Goal: Task Accomplishment & Management: Manage account settings

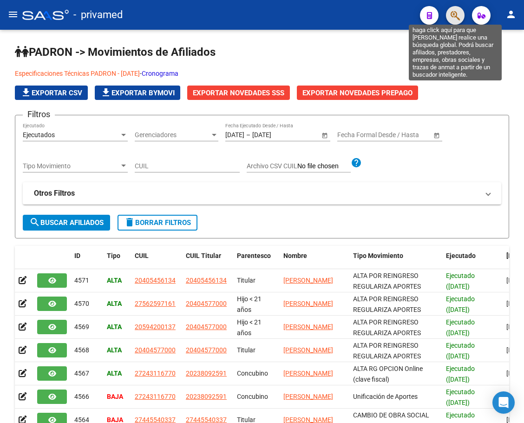
click at [457, 17] on icon "button" at bounding box center [454, 15] width 9 height 11
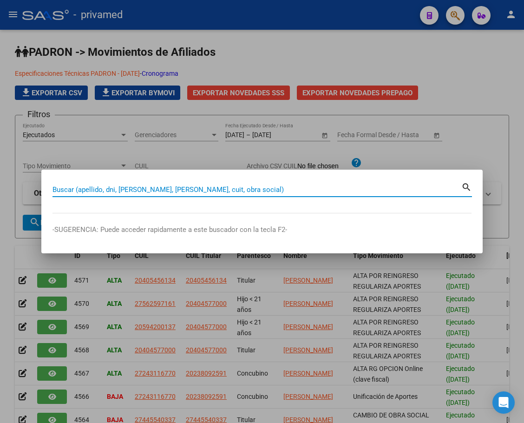
paste input "20167493018"
type input "20167493018"
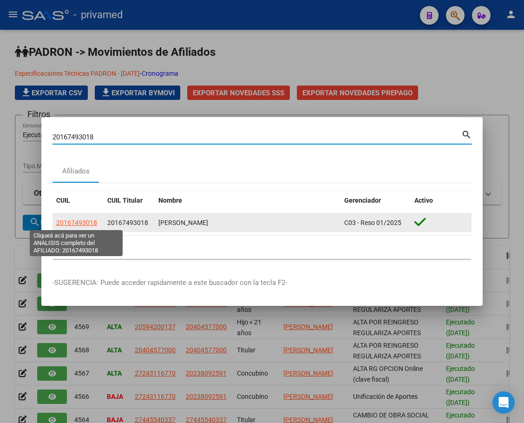
click at [87, 219] on span "20167493018" at bounding box center [76, 222] width 41 height 7
type textarea "20167493018"
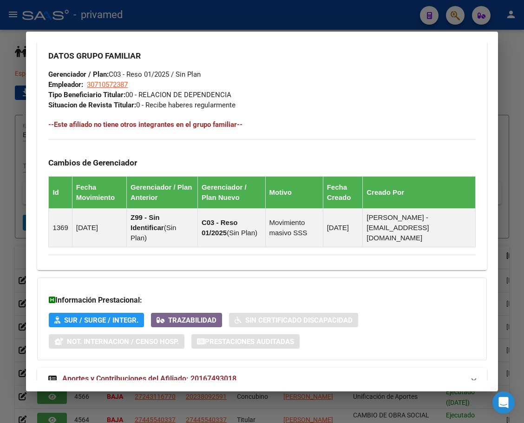
scroll to position [584, 0]
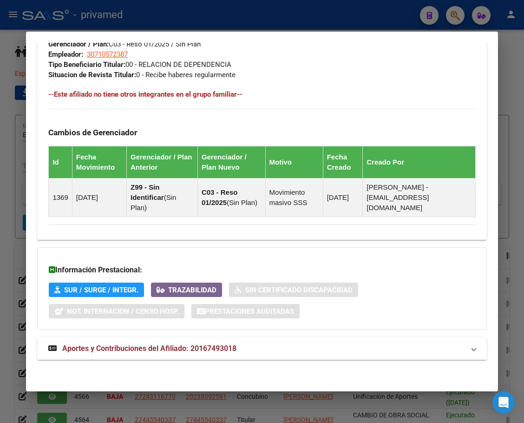
click at [81, 346] on span "Aportes y Contribuciones del Afiliado: 20167493018" at bounding box center [149, 348] width 174 height 9
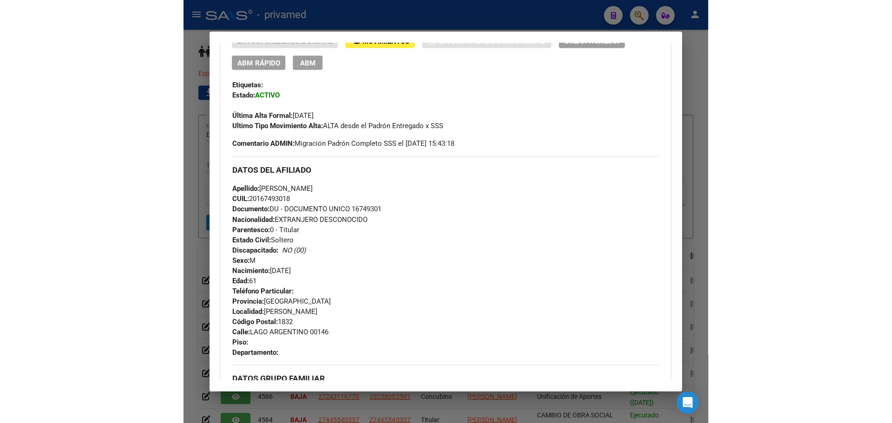
scroll to position [0, 0]
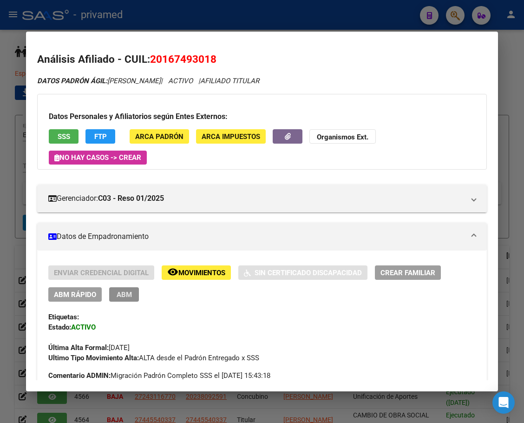
click at [117, 298] on span "ABM" at bounding box center [124, 294] width 15 height 8
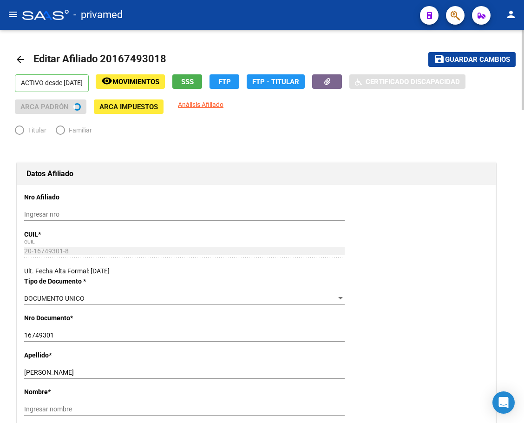
radio input "true"
type input "30-71057238-7"
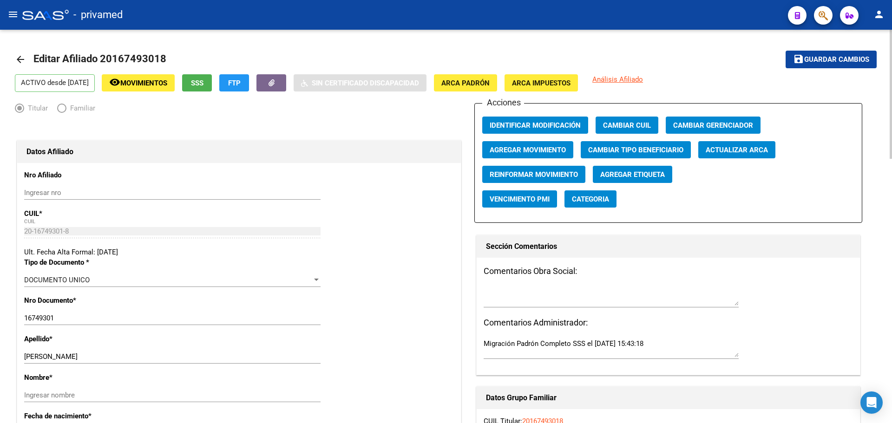
click at [523, 152] on span "Agregar Movimiento" at bounding box center [527, 150] width 76 height 8
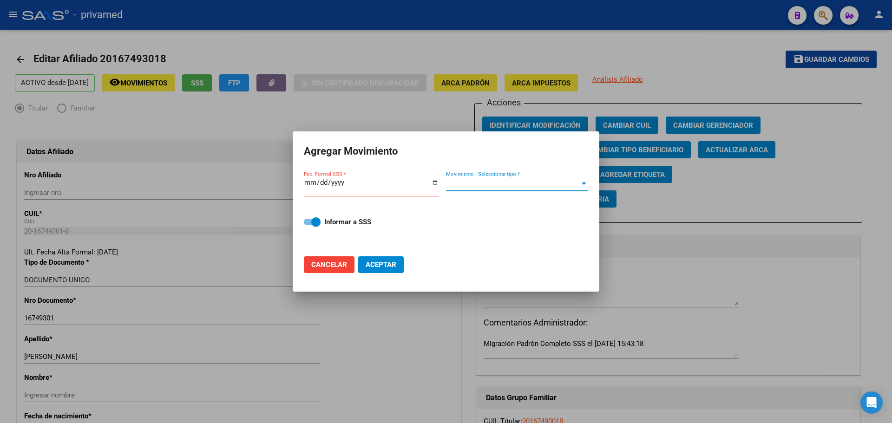
click at [476, 183] on span "Movimiento - Seleccionar tipo *" at bounding box center [513, 184] width 134 height 8
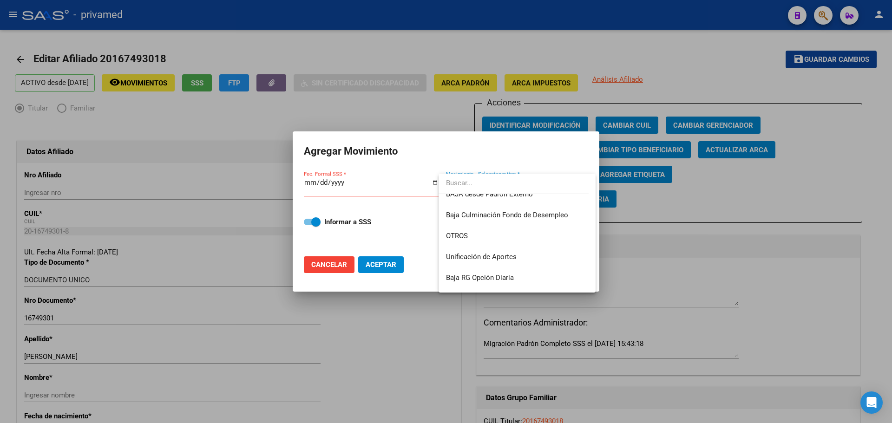
scroll to position [675, 0]
click at [523, 210] on div at bounding box center [446, 211] width 892 height 423
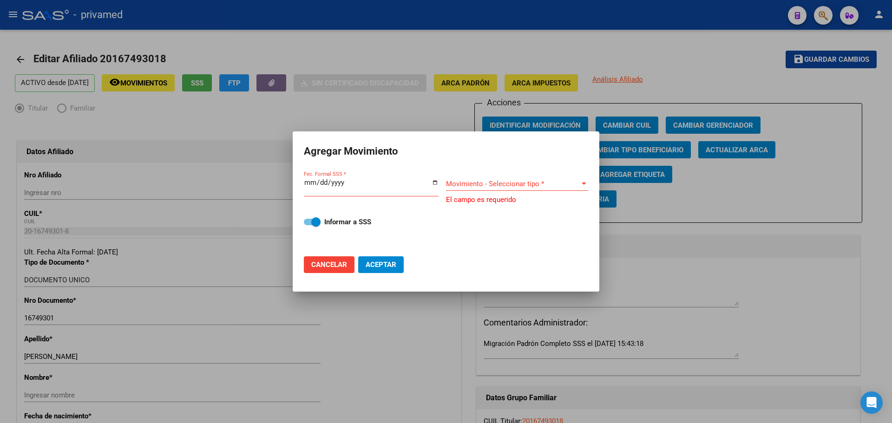
click at [338, 264] on span "Cancelar" at bounding box center [329, 265] width 36 height 8
checkbox input "false"
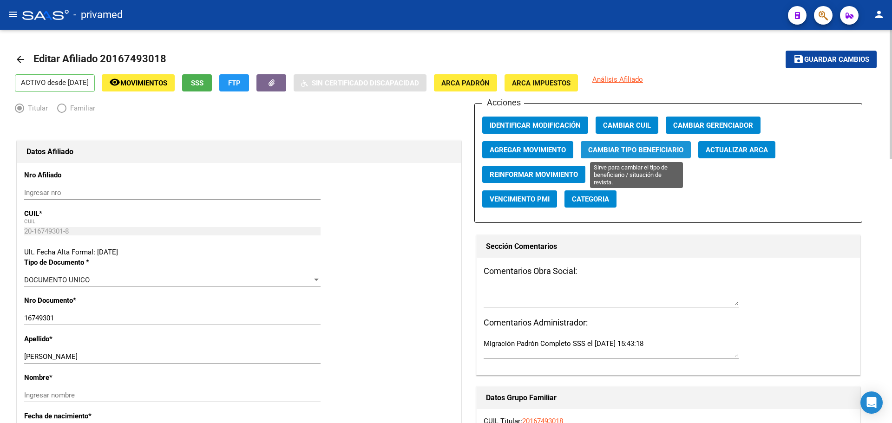
click at [523, 150] on span "Cambiar Tipo Beneficiario" at bounding box center [635, 150] width 95 height 8
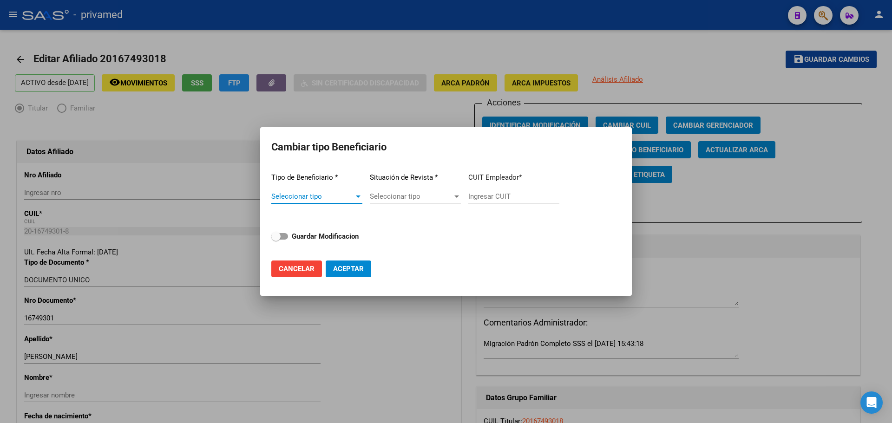
click at [333, 198] on span "Seleccionar tipo" at bounding box center [312, 196] width 83 height 8
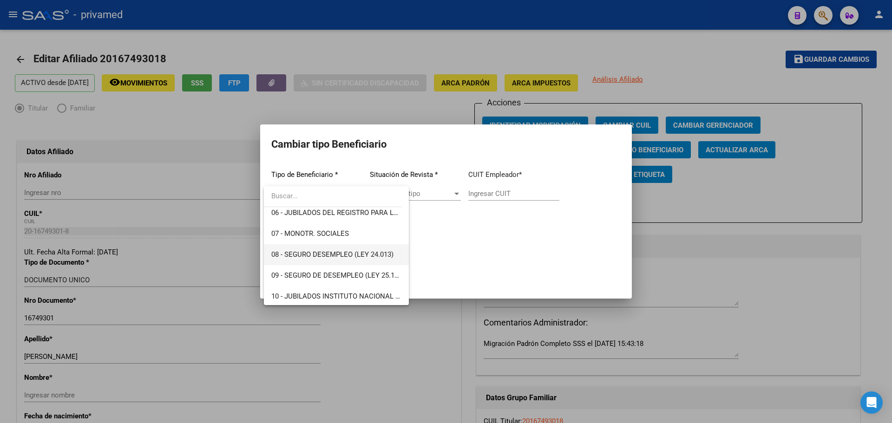
scroll to position [139, 0]
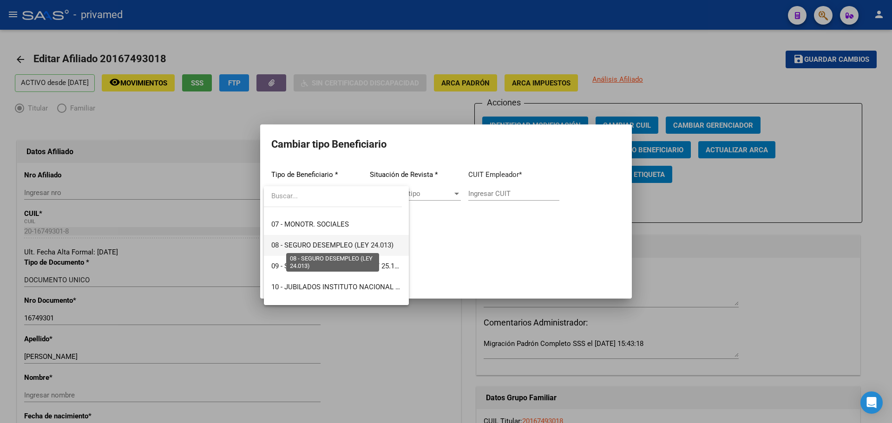
click at [367, 246] on span "08 - SEGURO DESEMPLEO (LEY 24.013)" at bounding box center [332, 245] width 122 height 8
type input "33-63761744-9"
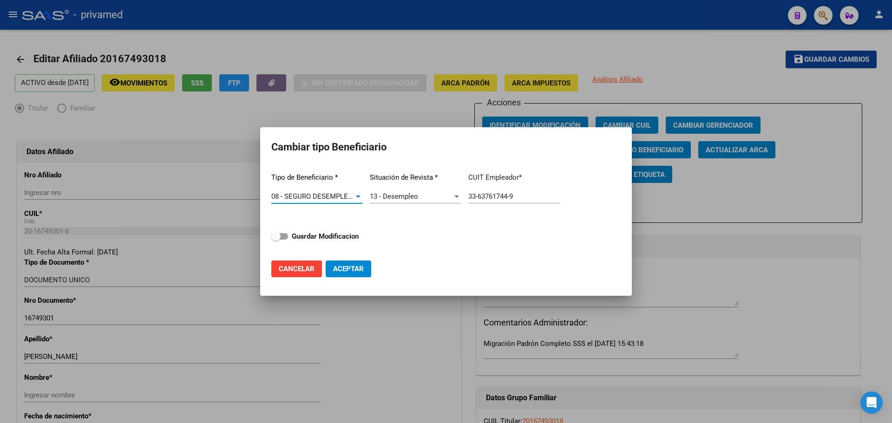
click at [442, 196] on div "13 - Desempleo" at bounding box center [411, 196] width 83 height 8
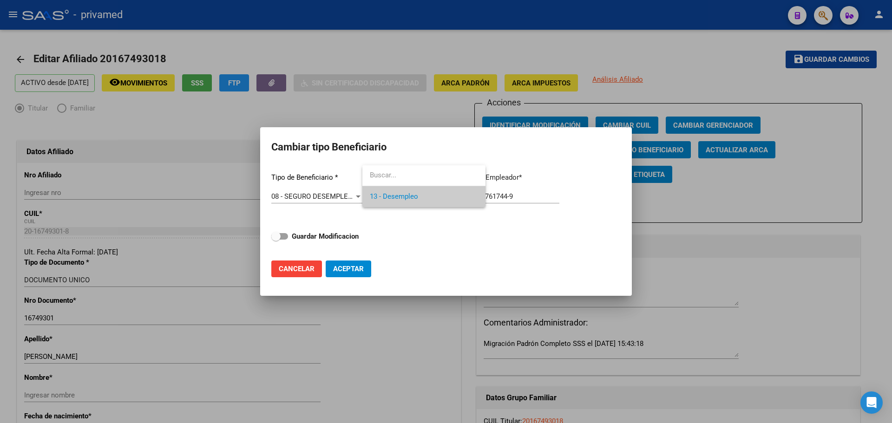
click at [442, 196] on span "13 - Desempleo" at bounding box center [424, 196] width 108 height 21
click at [321, 236] on strong "Guardar Modificacion" at bounding box center [325, 236] width 67 height 8
click at [276, 240] on input "Guardar Modificacion" at bounding box center [275, 240] width 0 height 0
checkbox input "true"
click at [353, 271] on span "Aceptar" at bounding box center [348, 269] width 31 height 8
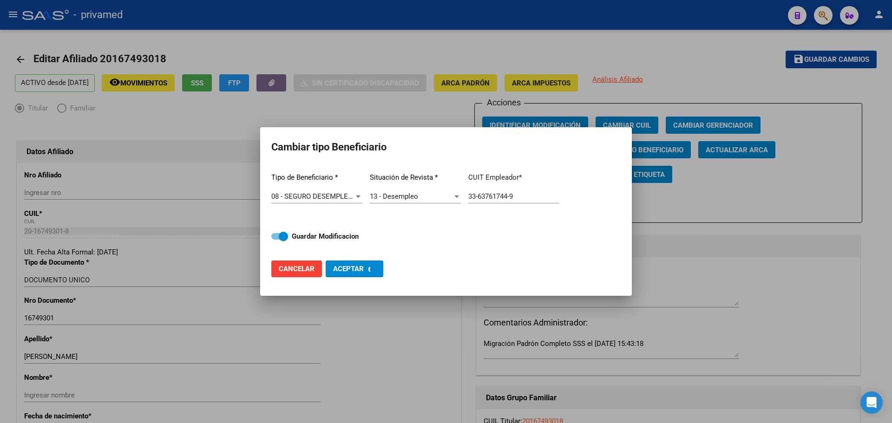
type input "33-63761744-9"
checkbox input "false"
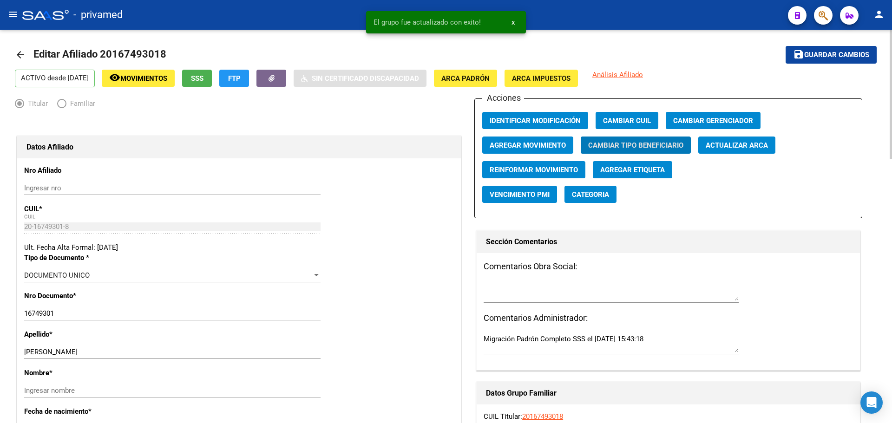
scroll to position [0, 0]
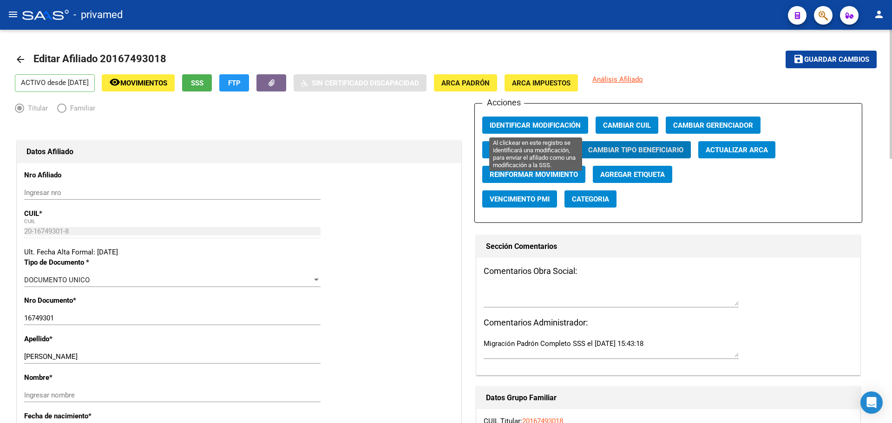
click at [523, 126] on span "Identificar Modificación" at bounding box center [534, 125] width 91 height 8
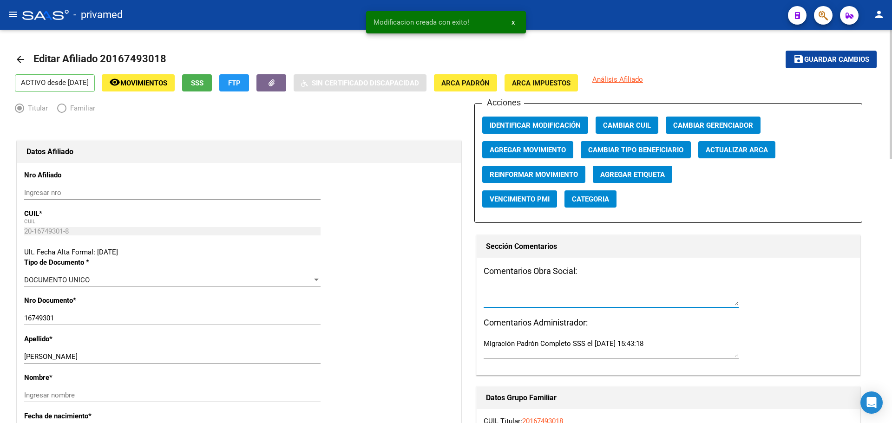
click at [503, 300] on textarea at bounding box center [610, 296] width 255 height 19
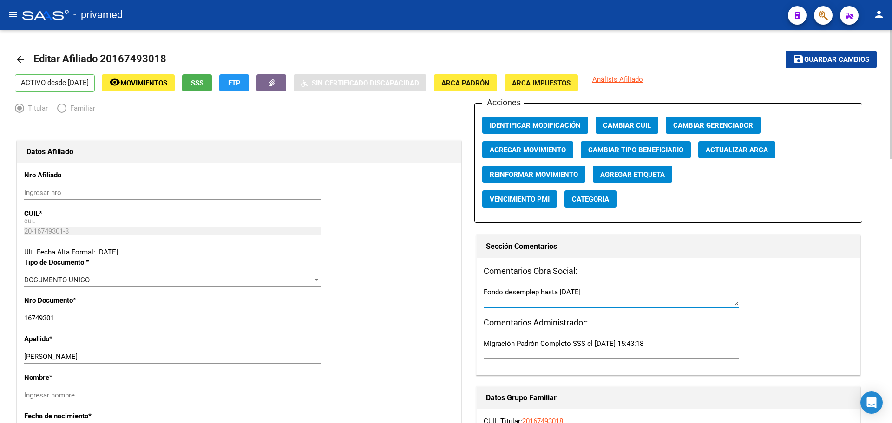
click at [512, 288] on textarea "Fondo desemplep hasta [DATE]" at bounding box center [610, 296] width 255 height 19
type textarea "Fondo desempleo hasta [DATE]"
click at [523, 124] on span "Identificar Modificación" at bounding box center [534, 125] width 91 height 8
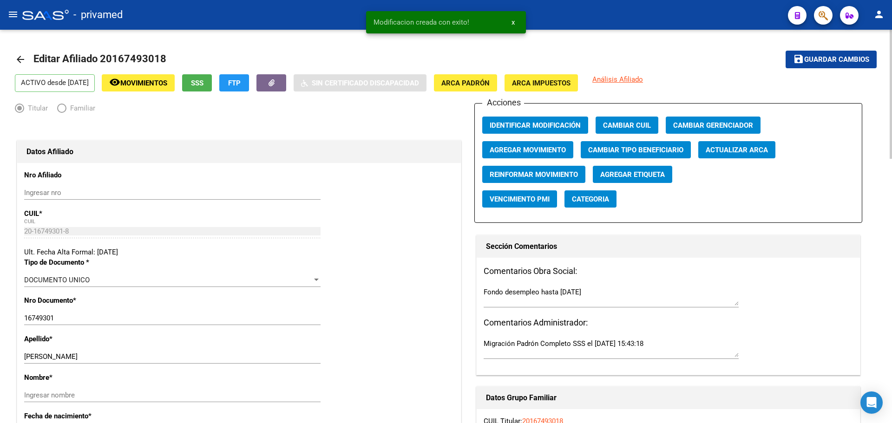
click at [523, 58] on span "Guardar cambios" at bounding box center [836, 60] width 65 height 8
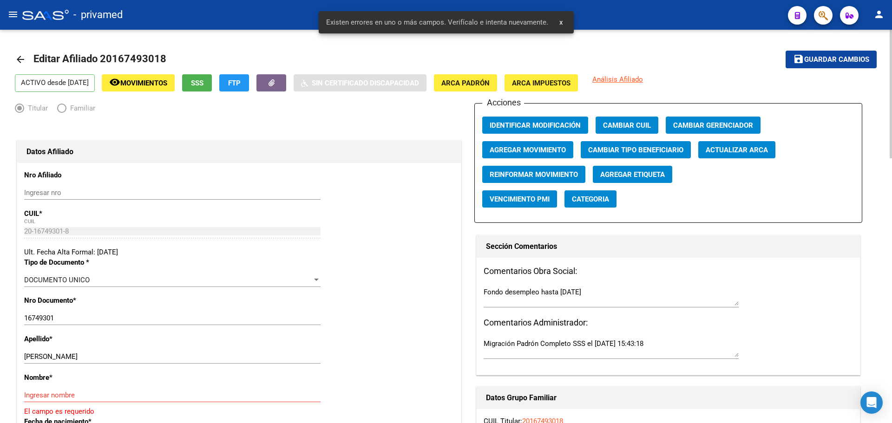
click at [19, 61] on mat-icon "arrow_back" at bounding box center [20, 59] width 11 height 11
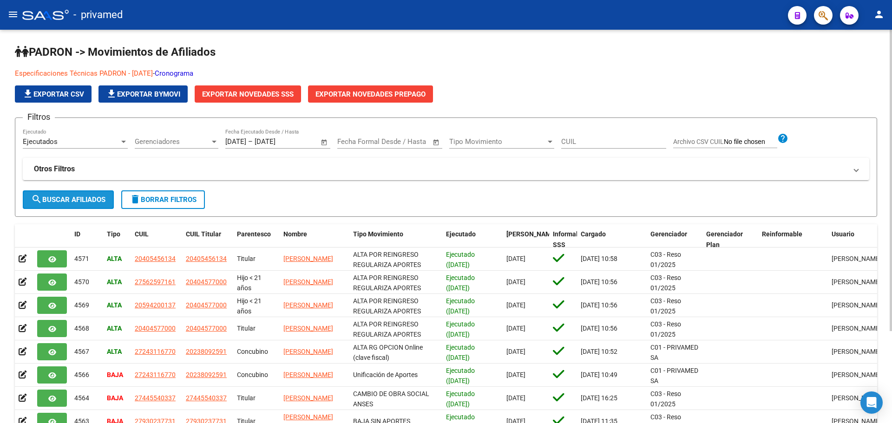
click at [63, 198] on span "search Buscar Afiliados" at bounding box center [68, 200] width 74 height 8
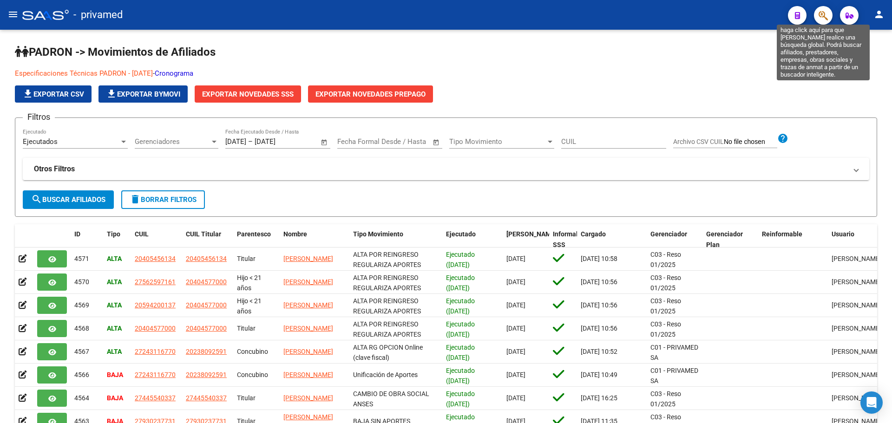
click at [523, 18] on icon "button" at bounding box center [822, 15] width 9 height 11
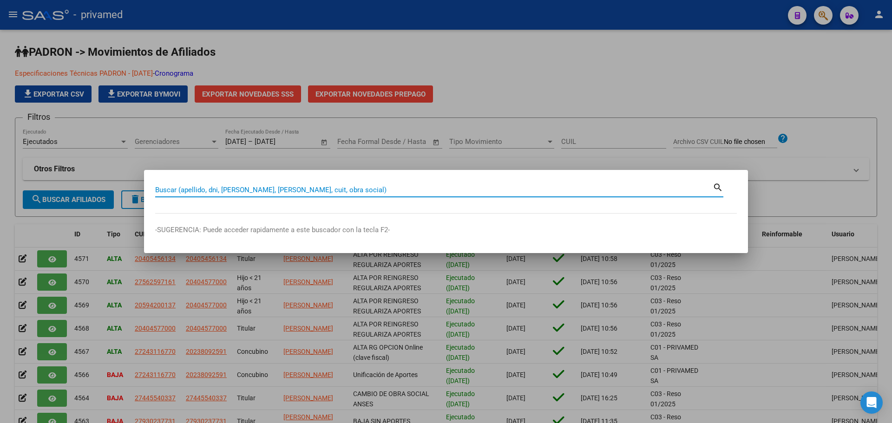
paste input "20167493018"
type input "20167493018"
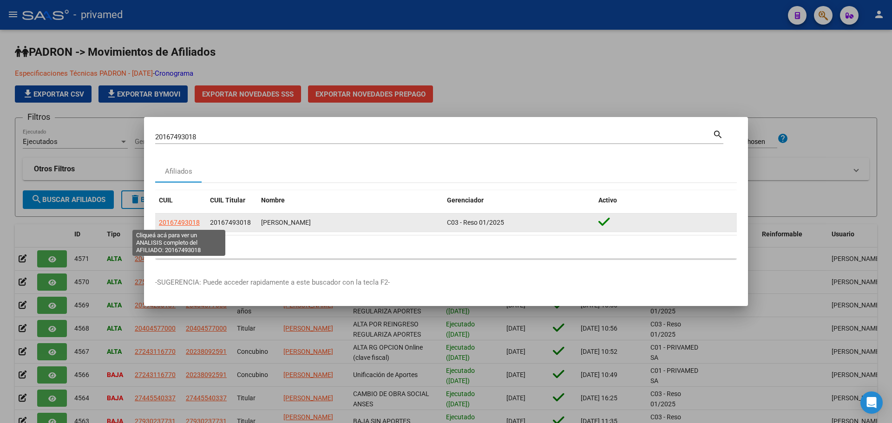
click at [168, 221] on span "20167493018" at bounding box center [179, 222] width 41 height 7
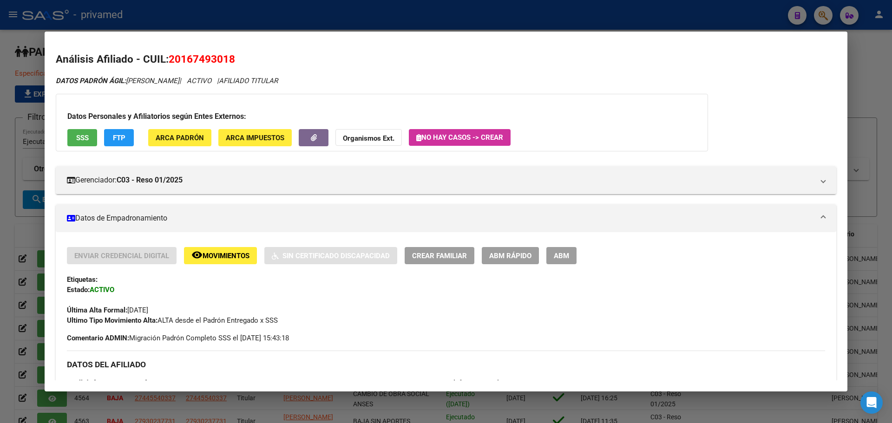
click at [85, 138] on span "SSS" at bounding box center [82, 138] width 13 height 8
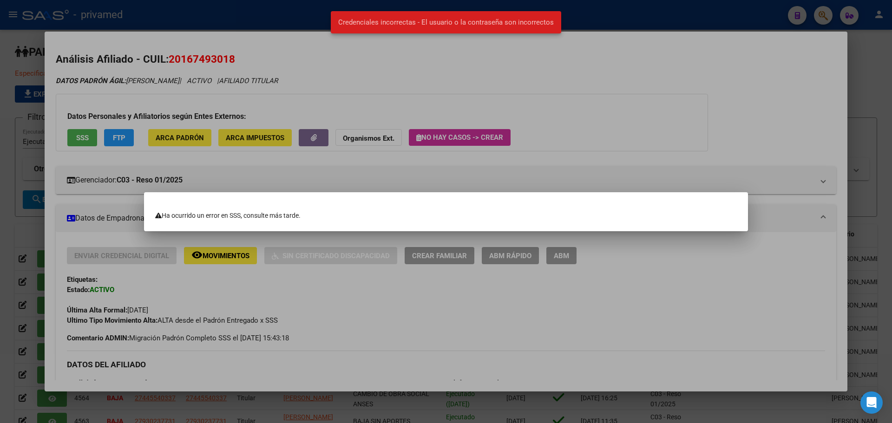
click at [384, 99] on div at bounding box center [446, 211] width 892 height 423
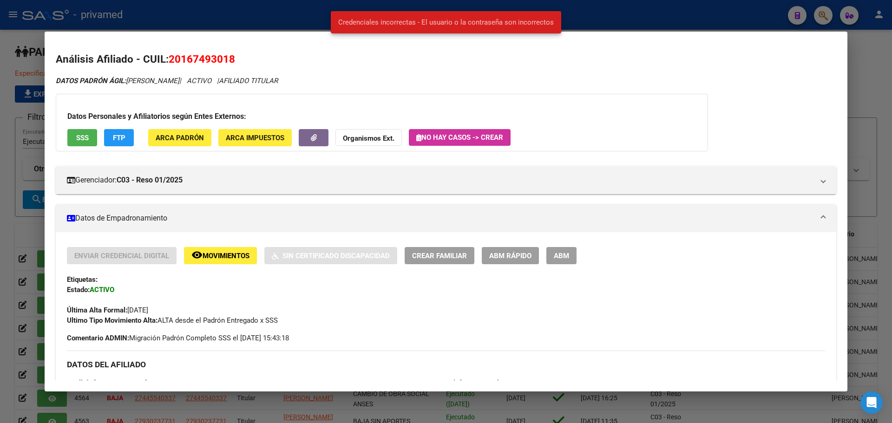
click at [213, 258] on span "Movimientos" at bounding box center [225, 256] width 47 height 8
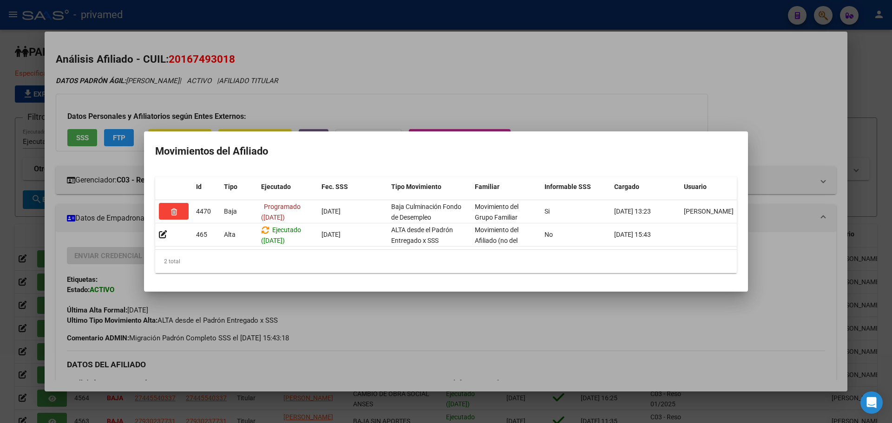
click at [437, 97] on div at bounding box center [446, 211] width 892 height 423
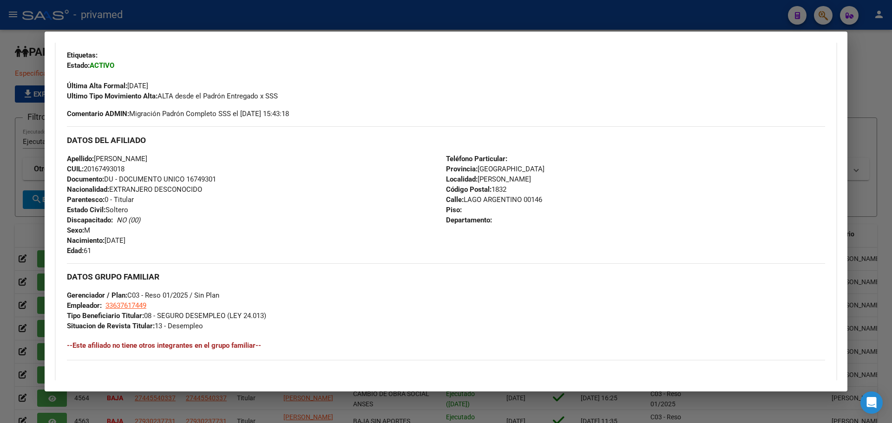
scroll to position [232, 0]
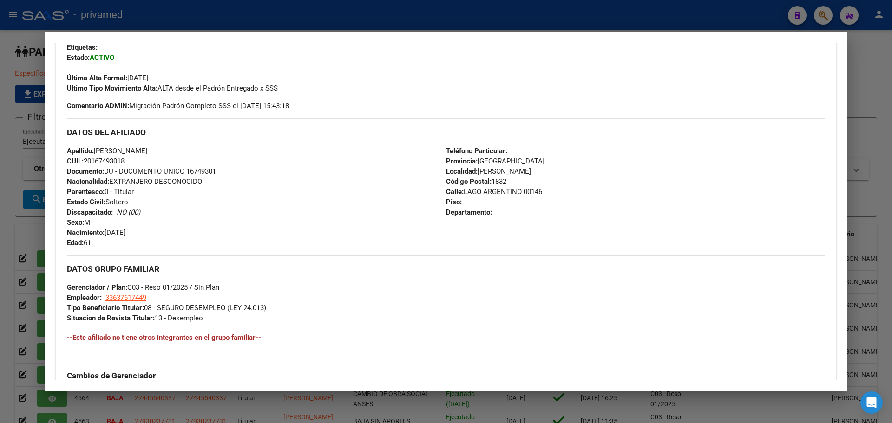
click at [158, 20] on div at bounding box center [446, 211] width 892 height 423
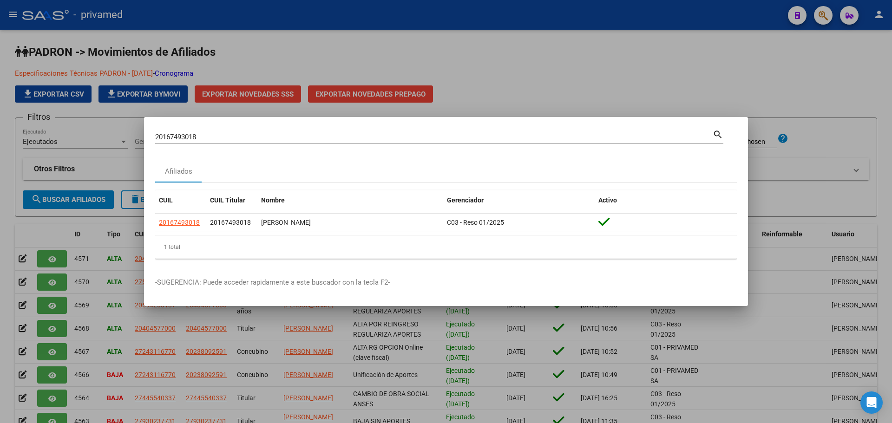
click at [411, 62] on div at bounding box center [446, 211] width 892 height 423
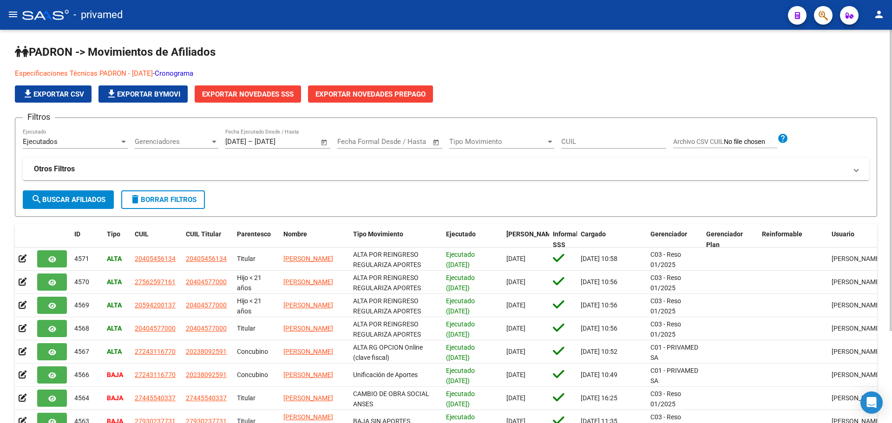
click at [415, 195] on form "Filtros Ejecutados Ejecutado Gerenciadores Gerenciadores [DATE] [DATE] – [DATE]…" at bounding box center [446, 166] width 862 height 99
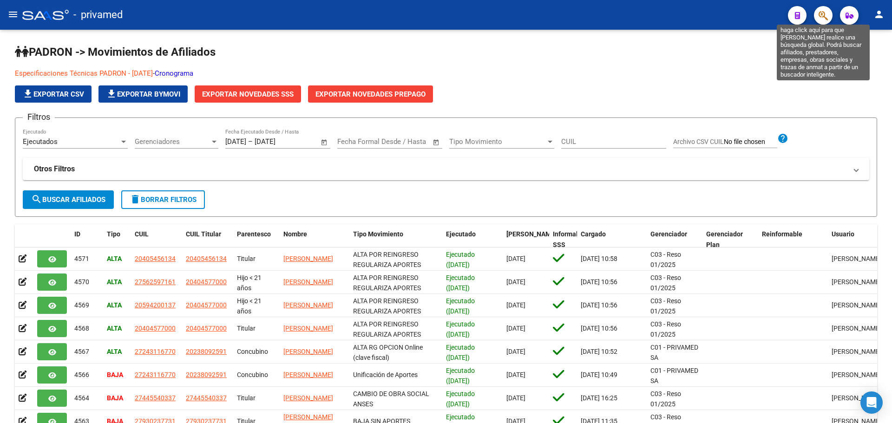
click at [523, 12] on icon "button" at bounding box center [822, 15] width 9 height 11
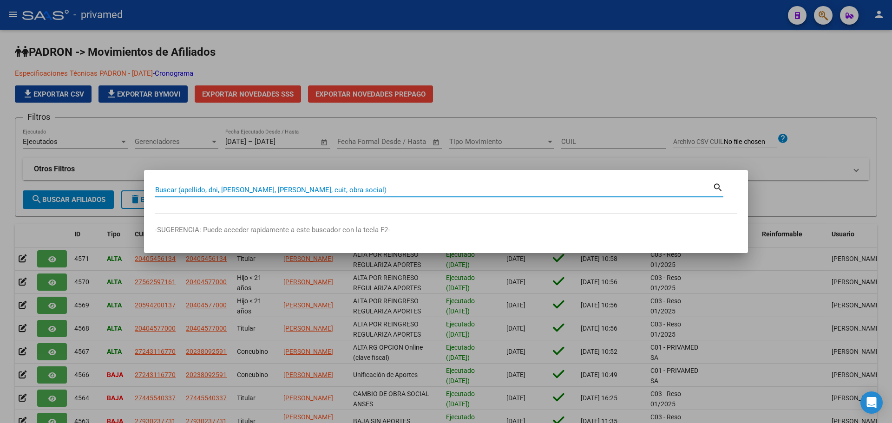
paste input "20224228660"
type input "20224228660"
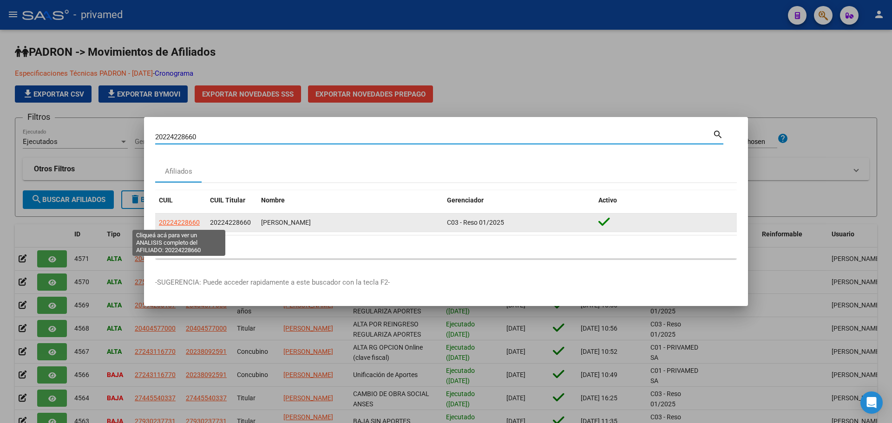
click at [175, 222] on span "20224228660" at bounding box center [179, 222] width 41 height 7
type textarea "20224228660"
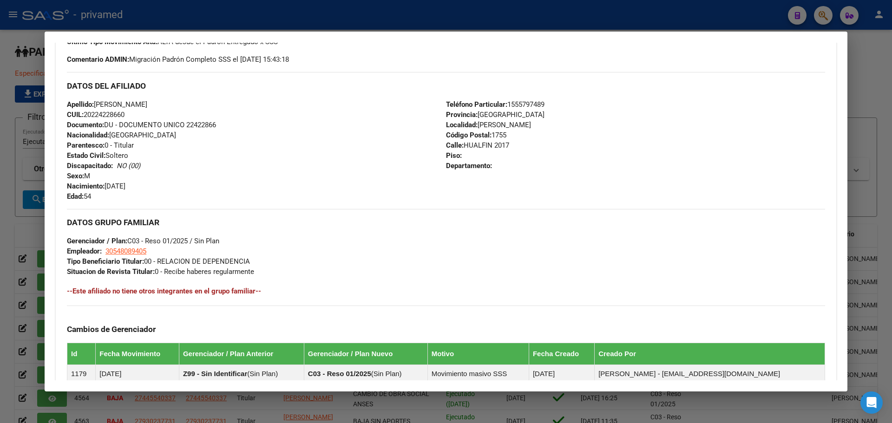
scroll to position [0, 0]
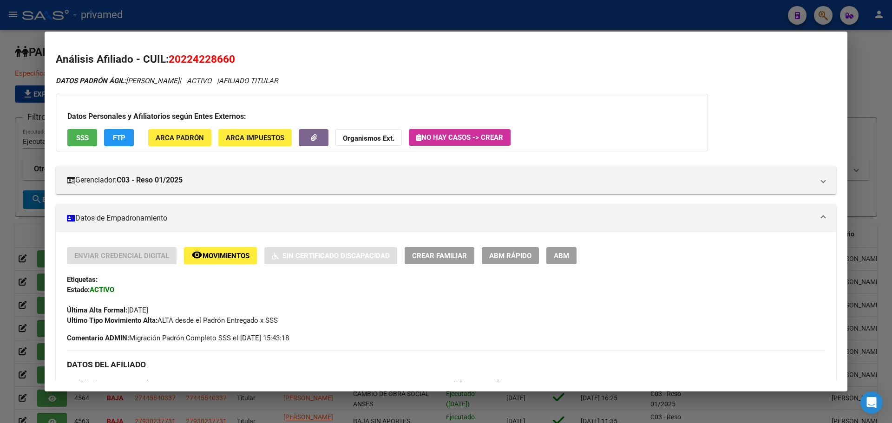
drag, startPoint x: 370, startPoint y: 71, endPoint x: 370, endPoint y: 83, distance: 12.1
click at [370, 71] on div "Análisis Afiliado - CUIL: 20224228660 DATOS PADRÓN ÁGIL: [PERSON_NAME] | ACTIVO…" at bounding box center [446, 429] width 780 height 755
click at [523, 255] on span "ABM" at bounding box center [561, 256] width 15 height 8
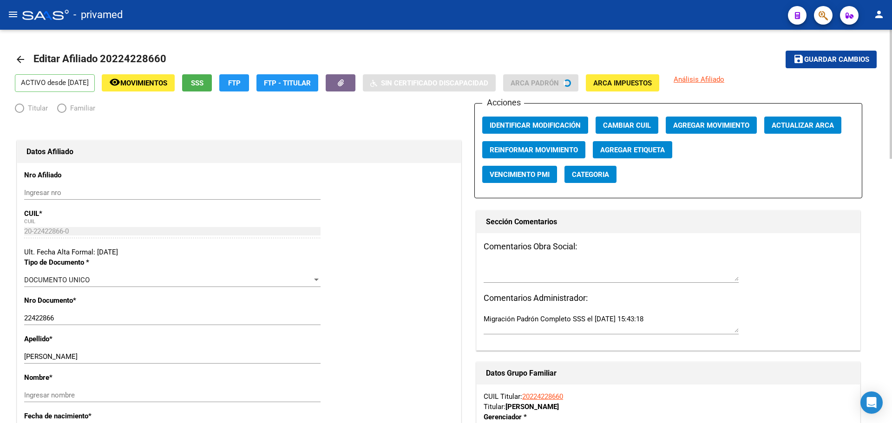
radio input "true"
type input "30-54808940-5"
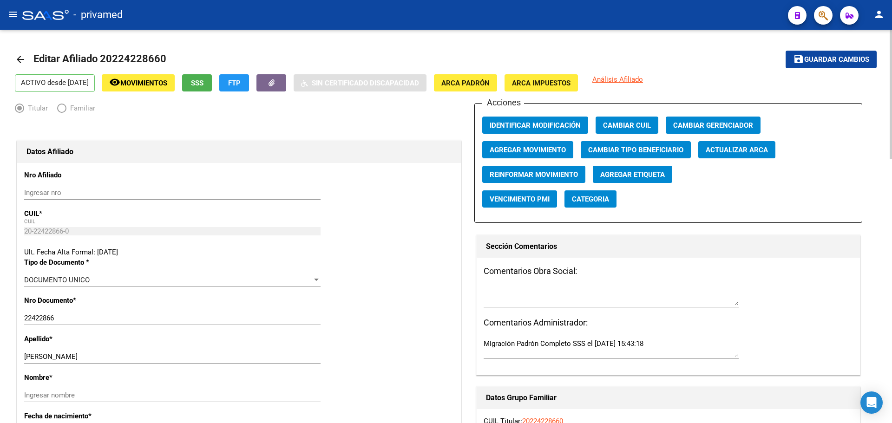
click at [523, 150] on span "Agregar Movimiento" at bounding box center [527, 150] width 76 height 8
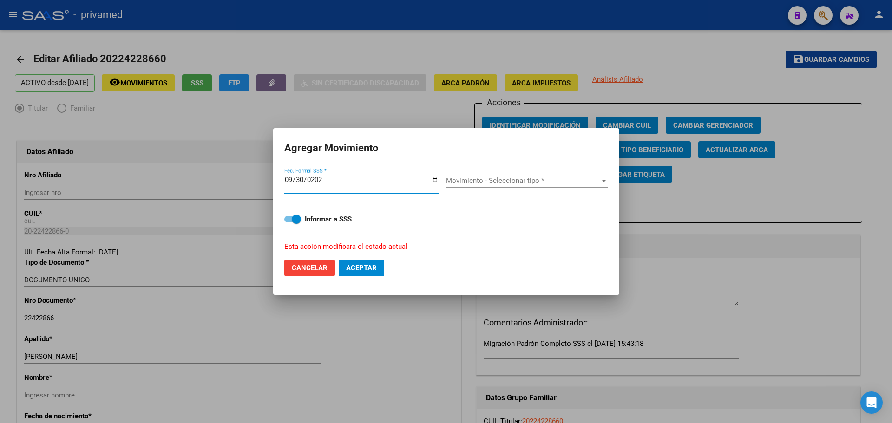
type input "[DATE]"
click at [502, 179] on span "Movimiento - Seleccionar tipo *" at bounding box center [523, 180] width 154 height 8
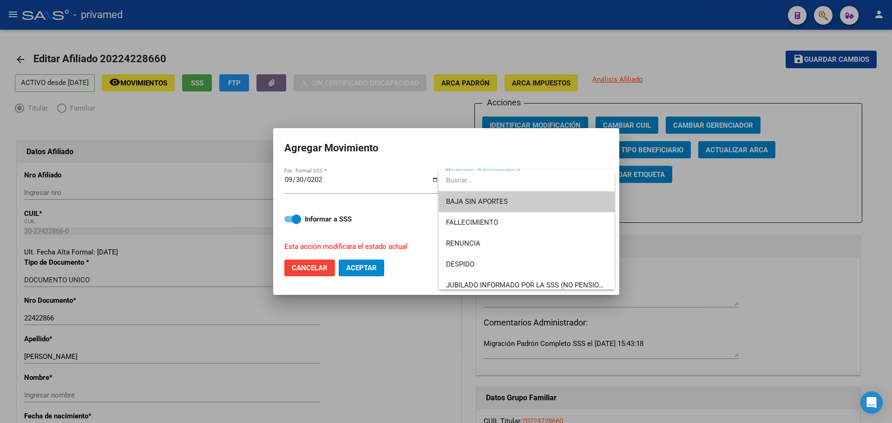
click at [503, 197] on span "BAJA SIN APORTES" at bounding box center [526, 201] width 161 height 21
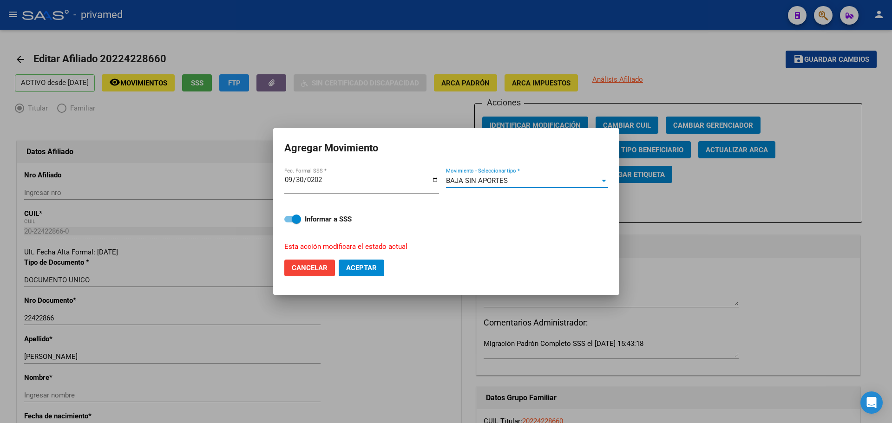
click at [370, 267] on span "Aceptar" at bounding box center [361, 268] width 31 height 8
checkbox input "false"
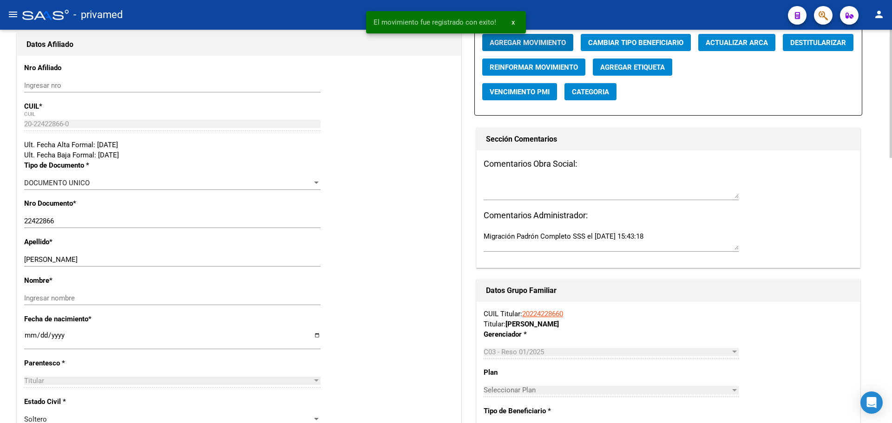
scroll to position [139, 0]
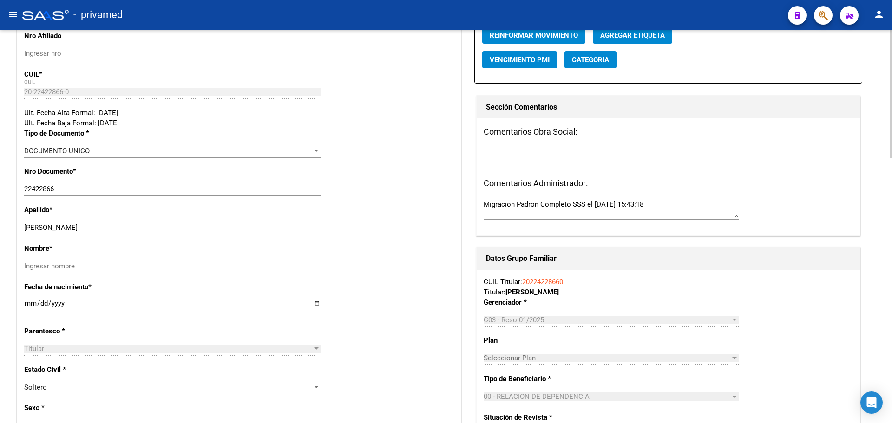
drag, startPoint x: 406, startPoint y: 101, endPoint x: 409, endPoint y: 108, distance: 7.5
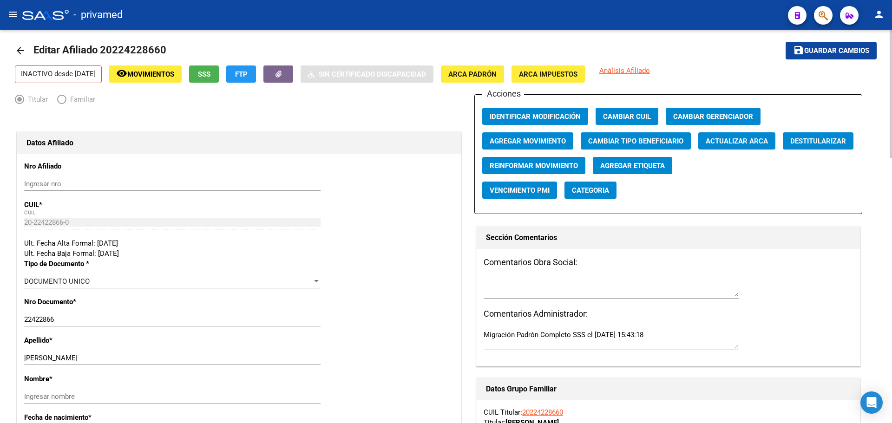
scroll to position [0, 0]
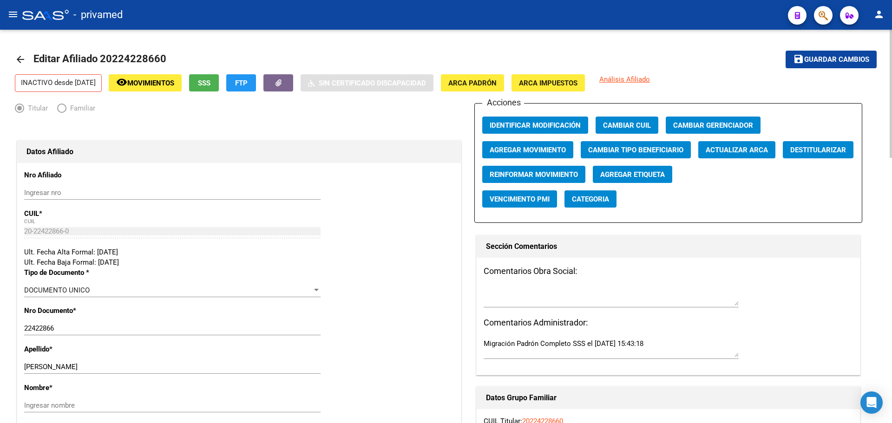
click at [23, 60] on mat-icon "arrow_back" at bounding box center [20, 59] width 11 height 11
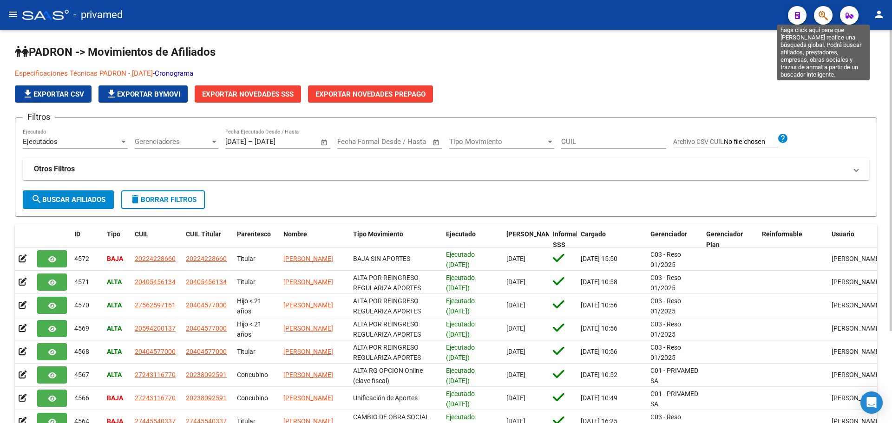
click at [523, 17] on icon "button" at bounding box center [822, 15] width 9 height 11
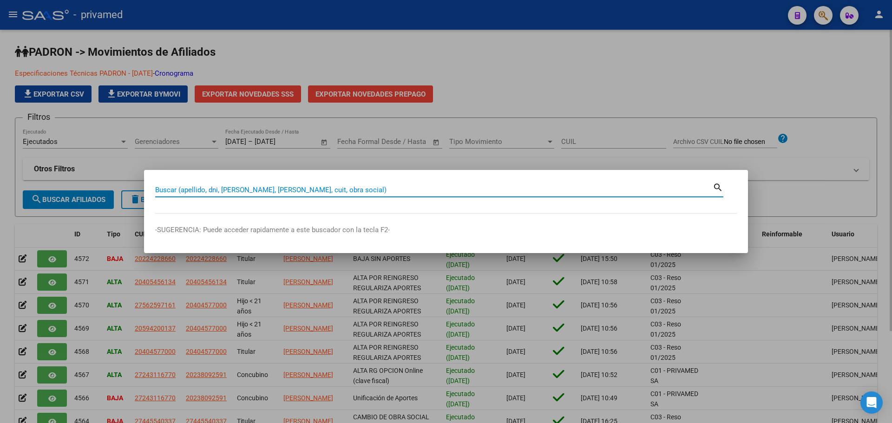
paste input "27200675970"
type input "27200675970"
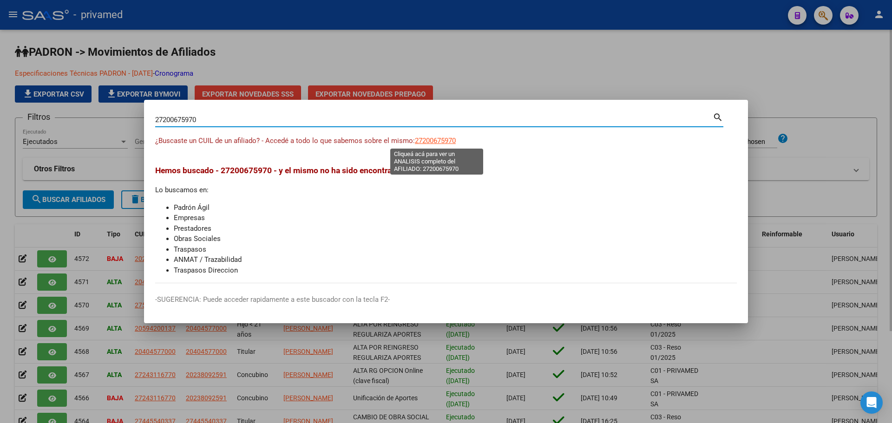
click at [432, 143] on span "27200675970" at bounding box center [435, 141] width 41 height 8
type textarea "27200675970"
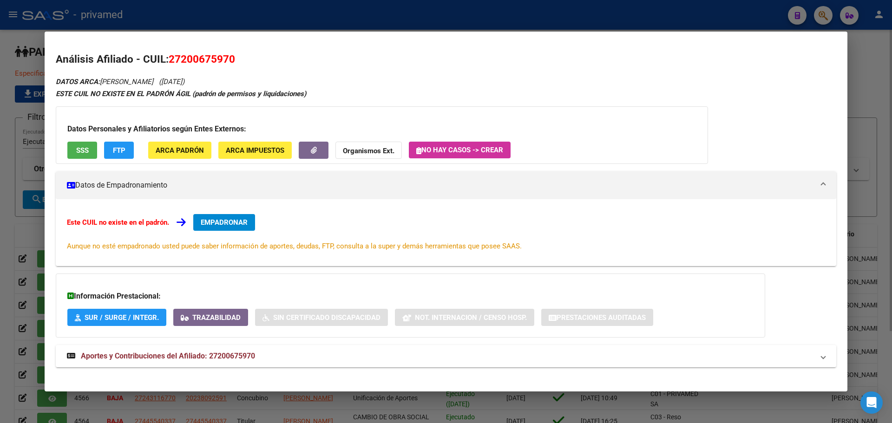
scroll to position [8, 0]
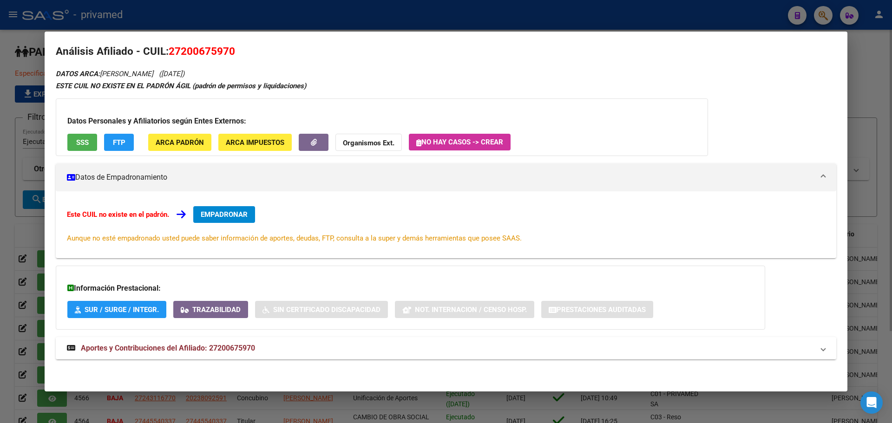
click at [162, 345] on span "Aportes y Contribuciones del Afiliado: 27200675970" at bounding box center [168, 348] width 174 height 9
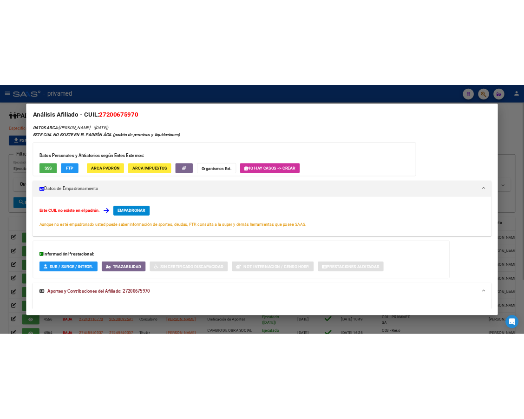
scroll to position [0, 0]
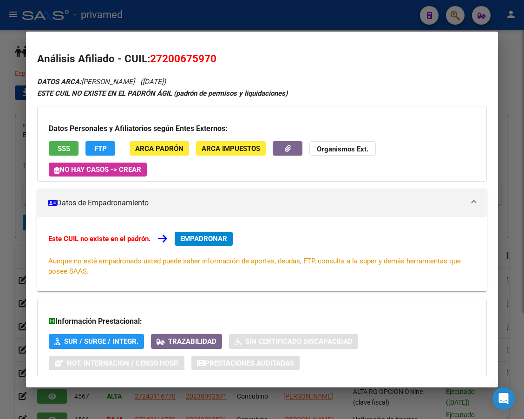
click at [205, 16] on div at bounding box center [262, 209] width 524 height 419
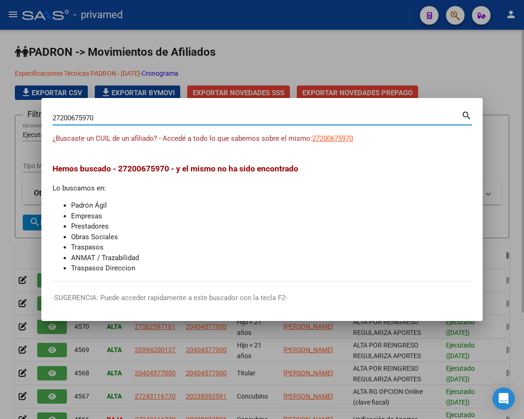
click at [146, 121] on input "27200675970" at bounding box center [256, 118] width 409 height 8
paste input "0286947434"
type input "20286947434"
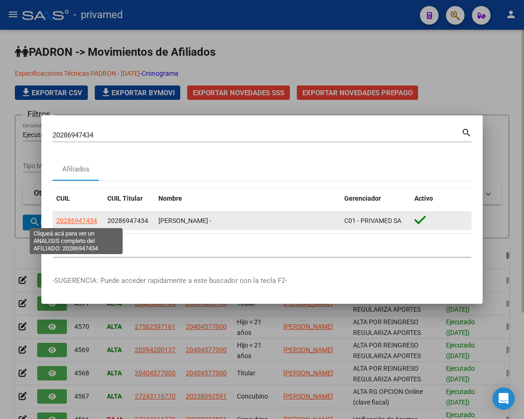
click at [81, 222] on span "20286947434" at bounding box center [76, 220] width 41 height 7
type textarea "20286947434"
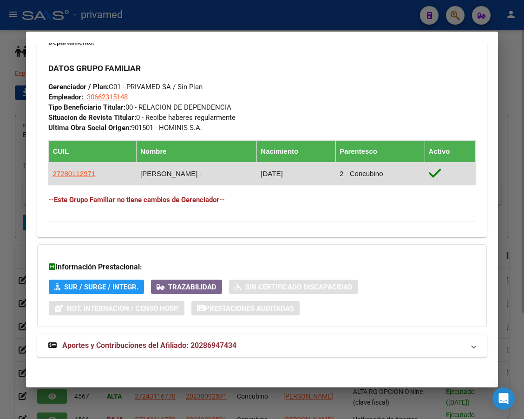
scroll to position [532, 0]
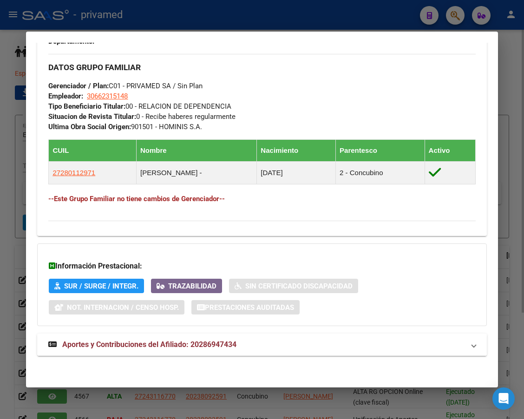
click at [149, 341] on span "Aportes y Contribuciones del Afiliado: 20286947434" at bounding box center [149, 344] width 174 height 9
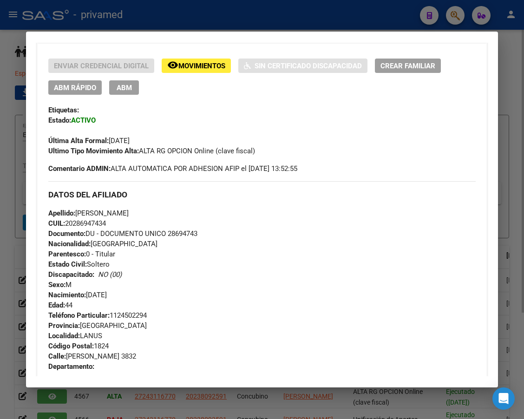
scroll to position [0, 0]
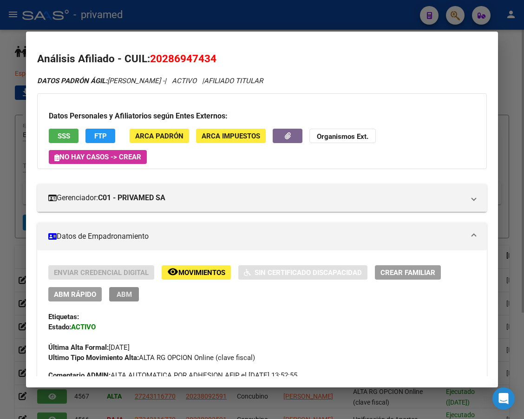
click at [132, 296] on button "ABM" at bounding box center [124, 294] width 30 height 14
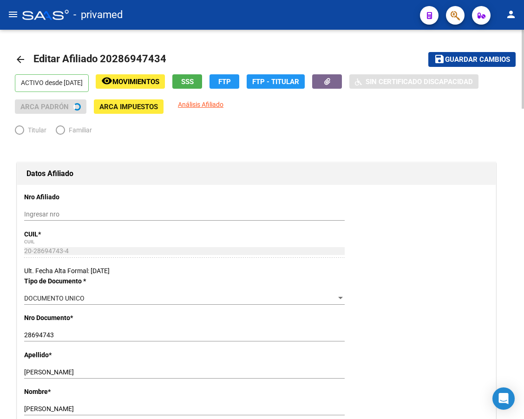
radio input "true"
type input "30-66231514-8"
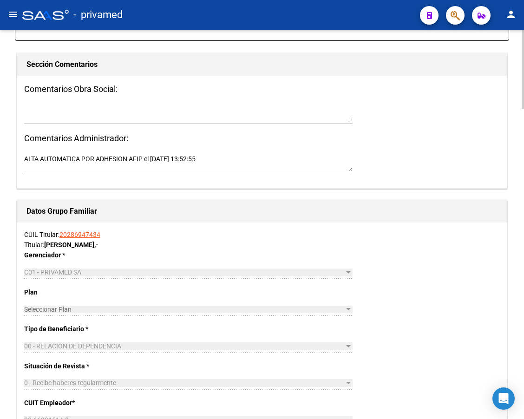
scroll to position [1022, 0]
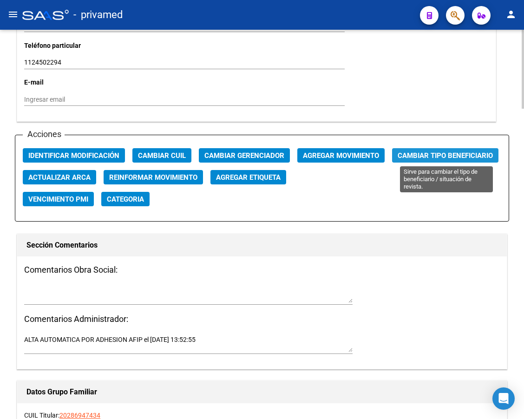
click at [436, 155] on span "Cambiar Tipo Beneficiario" at bounding box center [445, 155] width 95 height 8
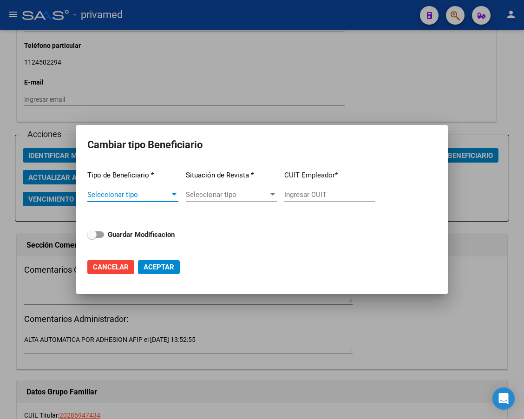
click at [124, 193] on span "Seleccionar tipo" at bounding box center [128, 194] width 83 height 8
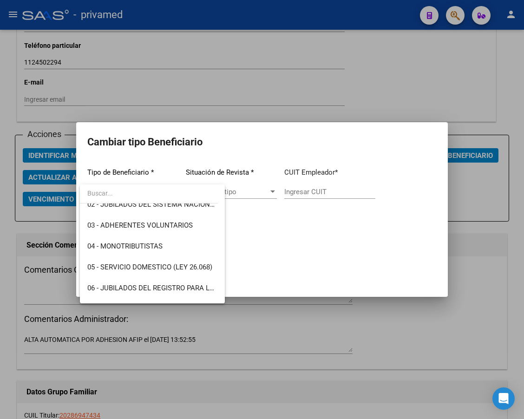
scroll to position [174, 0]
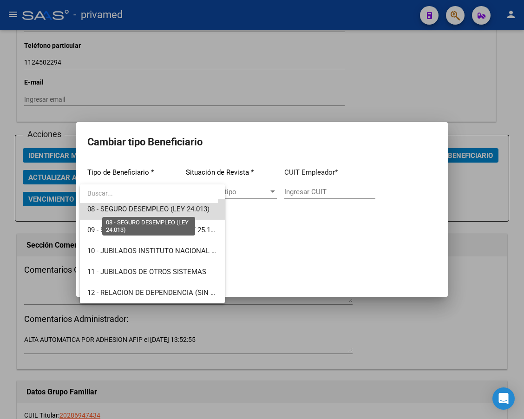
click at [195, 210] on span "08 - SEGURO DESEMPLEO (LEY 24.013)" at bounding box center [148, 209] width 122 height 8
type input "33-63761744-9"
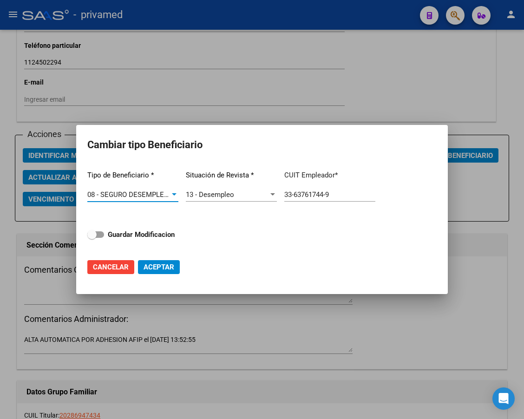
click at [303, 194] on input "33-63761744-9" at bounding box center [329, 194] width 91 height 8
click at [148, 231] on strong "Guardar Modificacion" at bounding box center [141, 234] width 67 height 8
click at [92, 238] on input "Guardar Modificacion" at bounding box center [91, 238] width 0 height 0
checkbox input "true"
click at [165, 267] on span "Aceptar" at bounding box center [158, 267] width 31 height 8
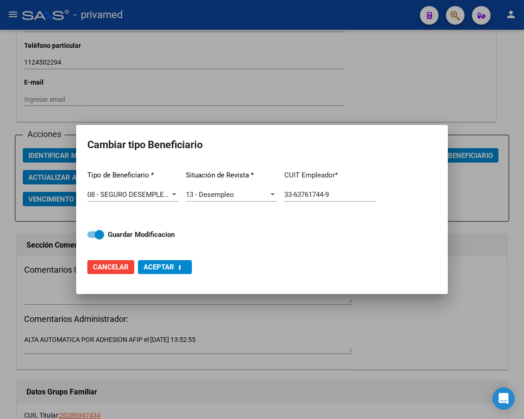
type input "33-63761744-9"
checkbox input "false"
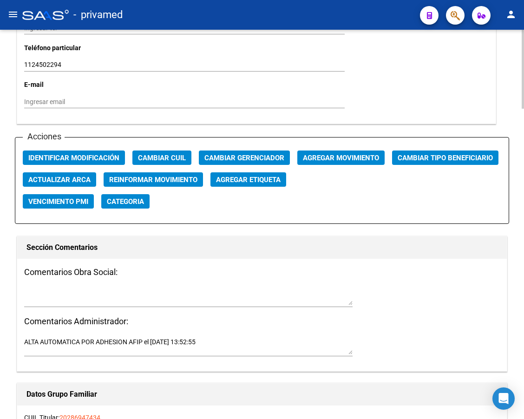
scroll to position [1022, 0]
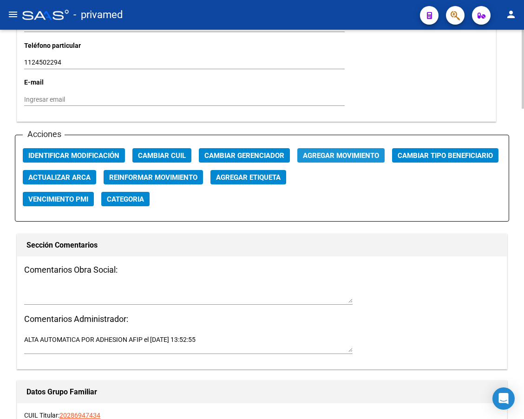
click at [335, 157] on span "Agregar Movimiento" at bounding box center [341, 155] width 76 height 8
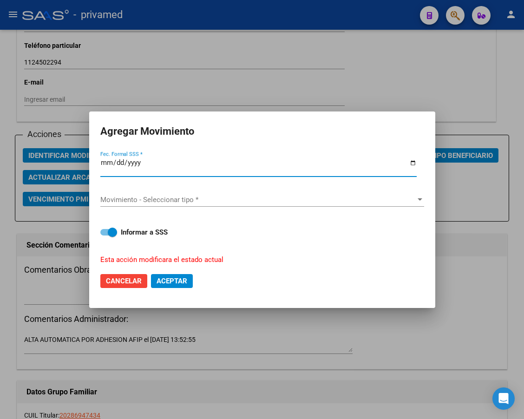
click at [106, 164] on input "[DATE]" at bounding box center [258, 166] width 316 height 15
type input "[DATE]"
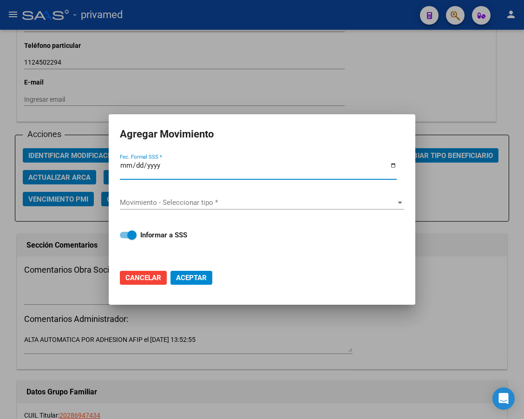
type input "[DATE]"
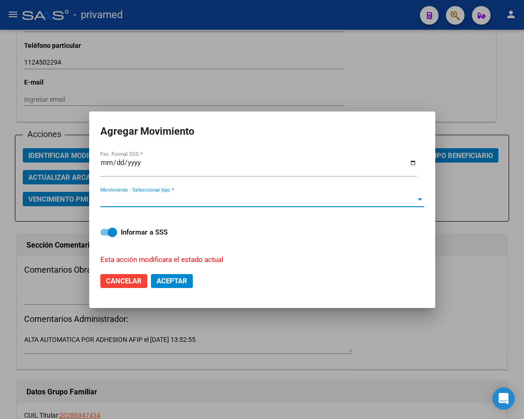
click at [115, 198] on span "Movimiento - Seleccionar tipo *" at bounding box center [257, 200] width 315 height 8
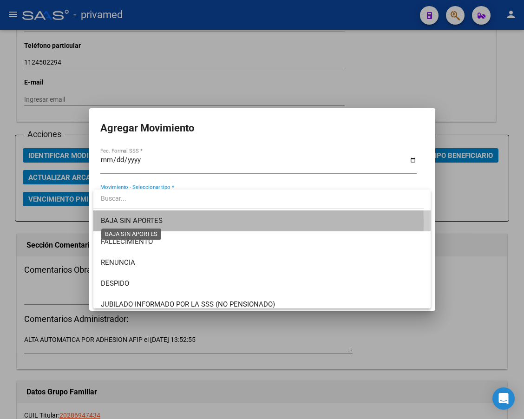
click at [127, 222] on span "BAJA SIN APORTES" at bounding box center [132, 220] width 62 height 8
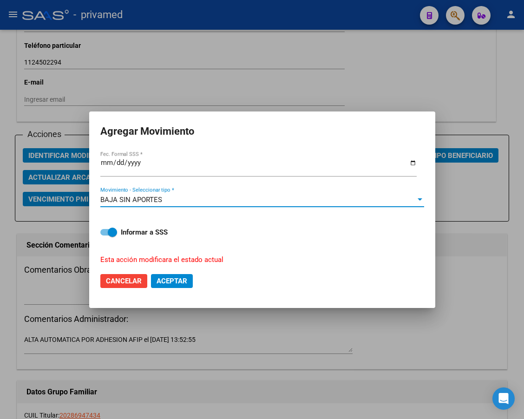
click at [106, 164] on input "[DATE]" at bounding box center [258, 166] width 316 height 15
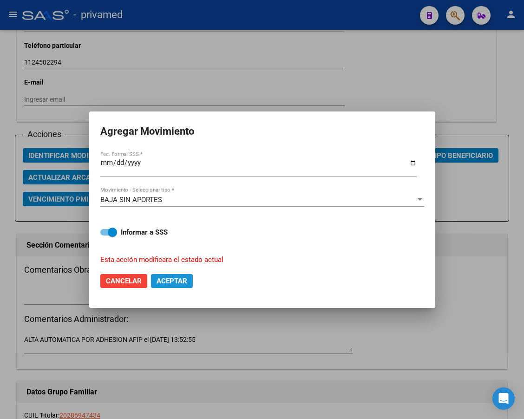
click at [160, 281] on span "Aceptar" at bounding box center [171, 281] width 31 height 8
checkbox input "false"
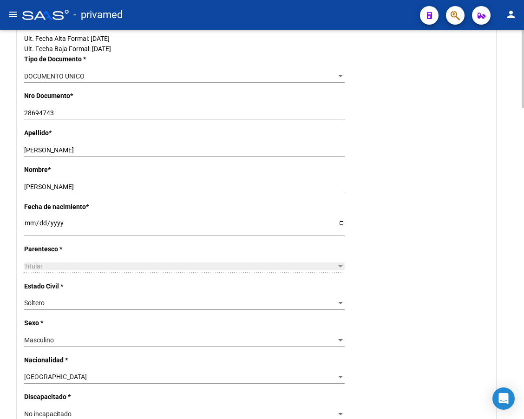
scroll to position [0, 0]
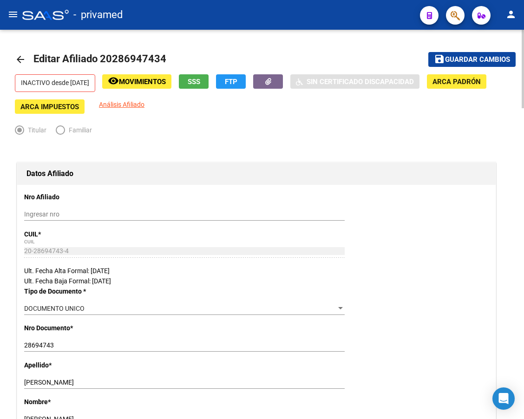
click at [23, 60] on mat-icon "arrow_back" at bounding box center [20, 59] width 11 height 11
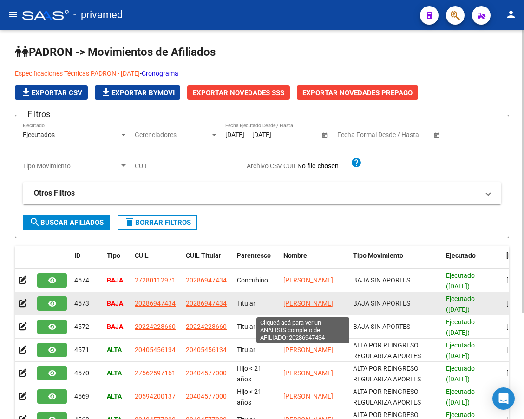
click at [309, 300] on span "[PERSON_NAME]" at bounding box center [308, 303] width 50 height 7
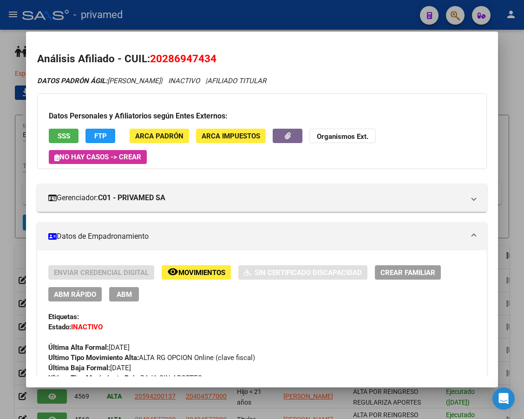
click at [183, 272] on span "Movimientos" at bounding box center [201, 272] width 47 height 8
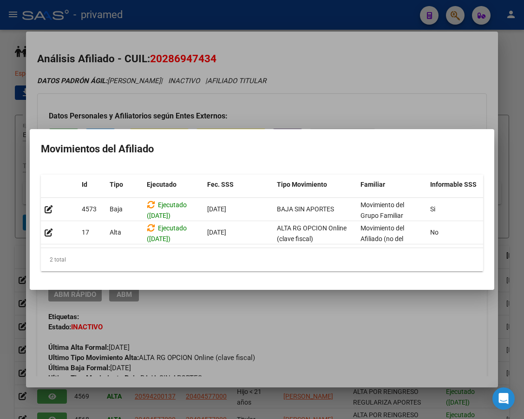
click at [249, 333] on div at bounding box center [262, 209] width 524 height 419
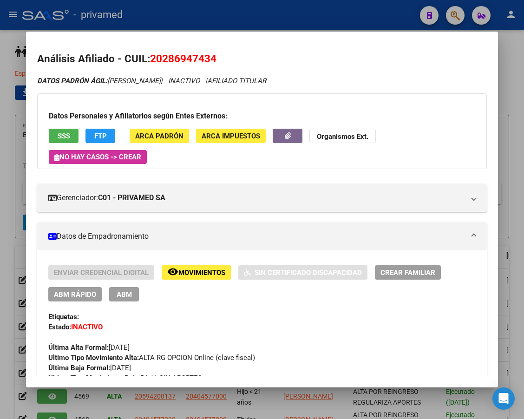
click at [248, 17] on div at bounding box center [262, 209] width 524 height 419
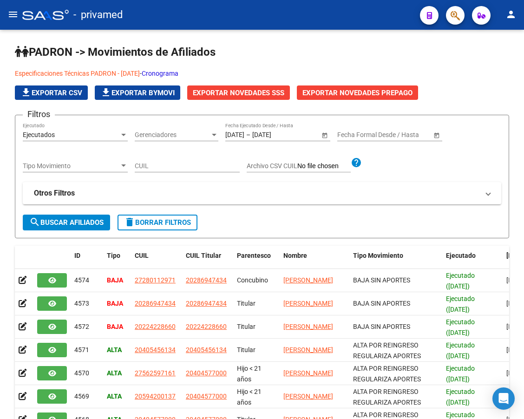
click at [447, 17] on button "button" at bounding box center [455, 15] width 19 height 19
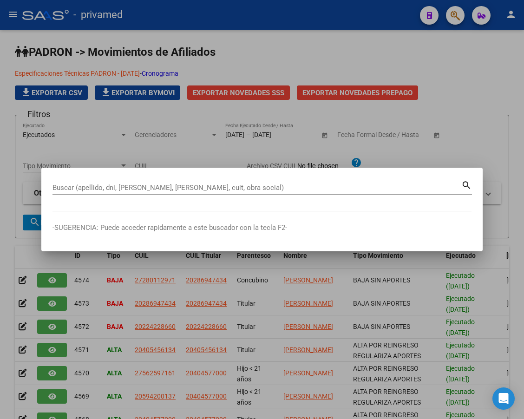
click at [131, 182] on div "Buscar (apellido, dni, [PERSON_NAME], [PERSON_NAME], cuit, obra social)" at bounding box center [256, 188] width 409 height 14
paste input "20309914695"
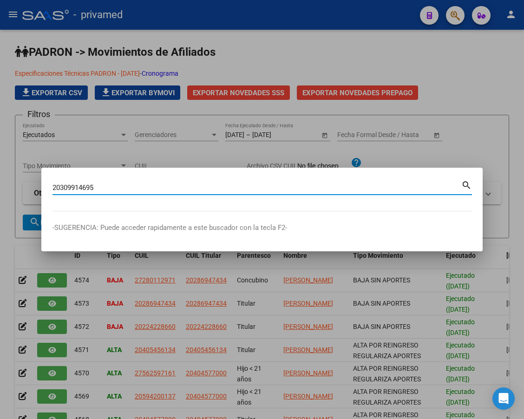
type input "20309914695"
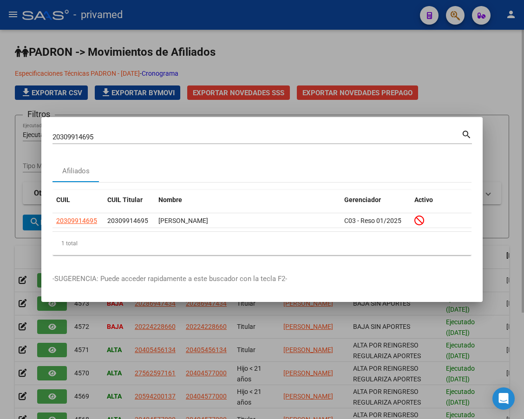
click at [307, 52] on div at bounding box center [262, 209] width 524 height 419
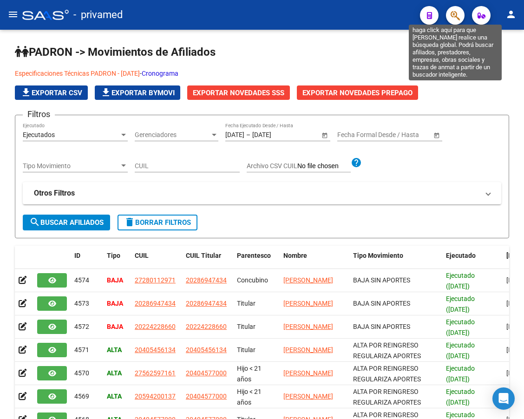
click at [456, 19] on icon "button" at bounding box center [454, 15] width 9 height 11
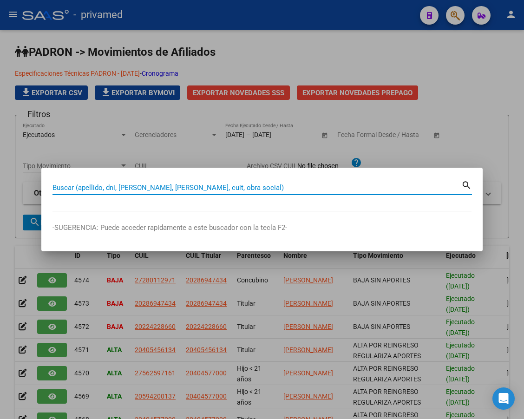
paste input "27293655109"
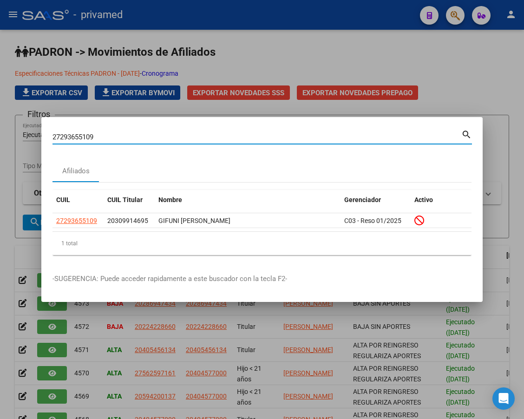
click at [210, 135] on input "27293655109" at bounding box center [256, 137] width 409 height 8
click at [209, 135] on input "27293655109" at bounding box center [256, 137] width 409 height 8
paste input "0331005852"
click at [239, 134] on input "20331005852" at bounding box center [256, 137] width 409 height 8
click at [240, 135] on input "20331005852" at bounding box center [256, 137] width 409 height 8
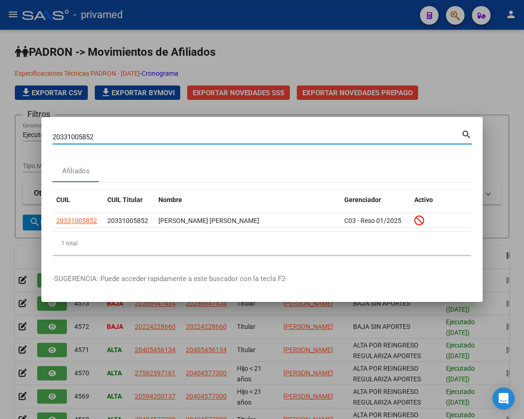
paste input "45161288"
type input "20345161288"
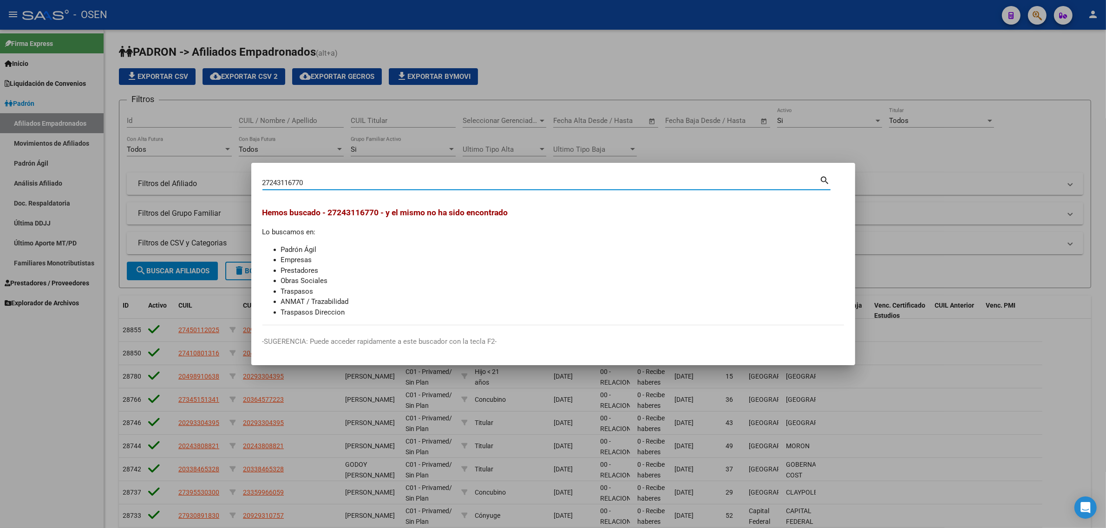
click at [297, 179] on input "27243116770" at bounding box center [540, 183] width 557 height 8
type input "20067597"
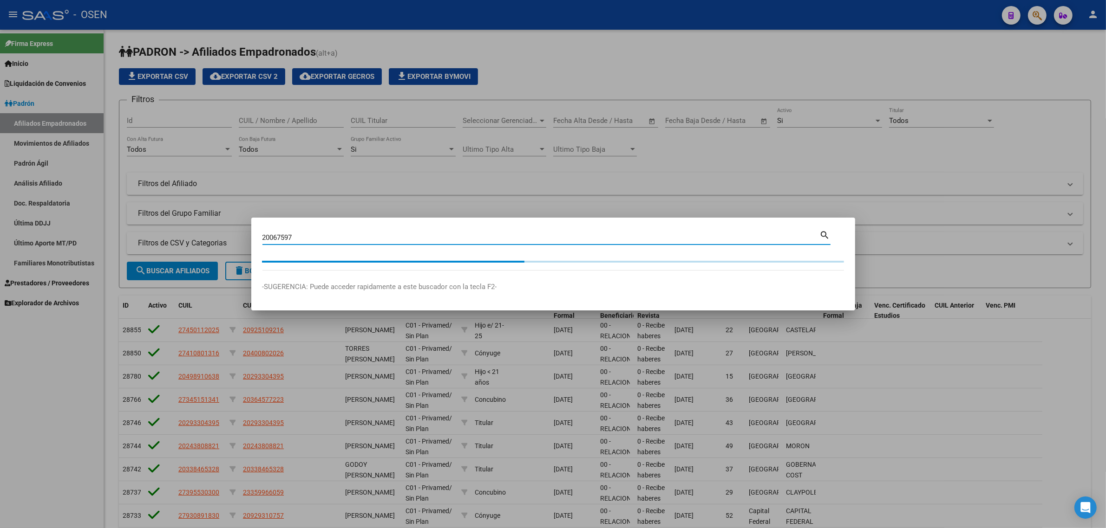
click at [590, 231] on div "20067597 Buscar (apellido, dni, cuil, nro traspaso, cuit, obra social)" at bounding box center [540, 238] width 557 height 14
